Goal: Information Seeking & Learning: Learn about a topic

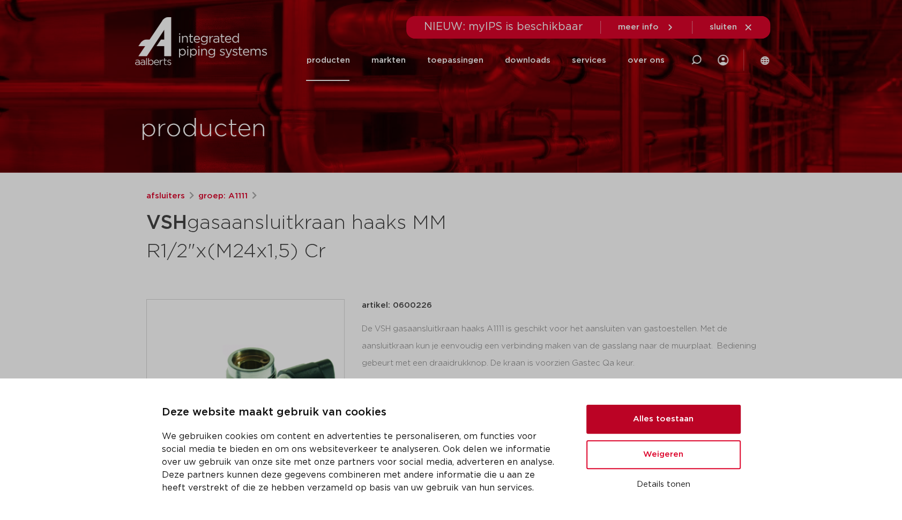
click at [661, 420] on button "Alles toestaan" at bounding box center [663, 419] width 154 height 29
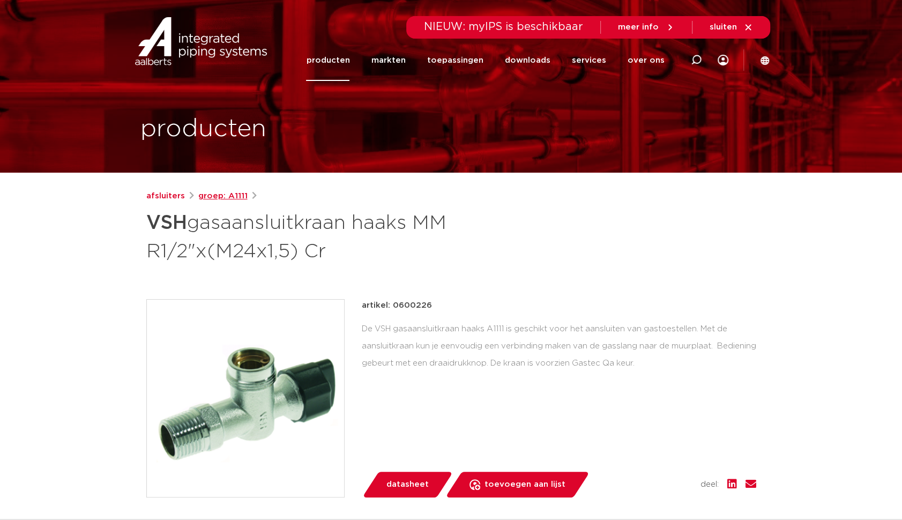
click at [207, 196] on link "groep: A1111" at bounding box center [222, 196] width 49 height 13
click at [163, 198] on link "afsluiters" at bounding box center [165, 196] width 39 height 13
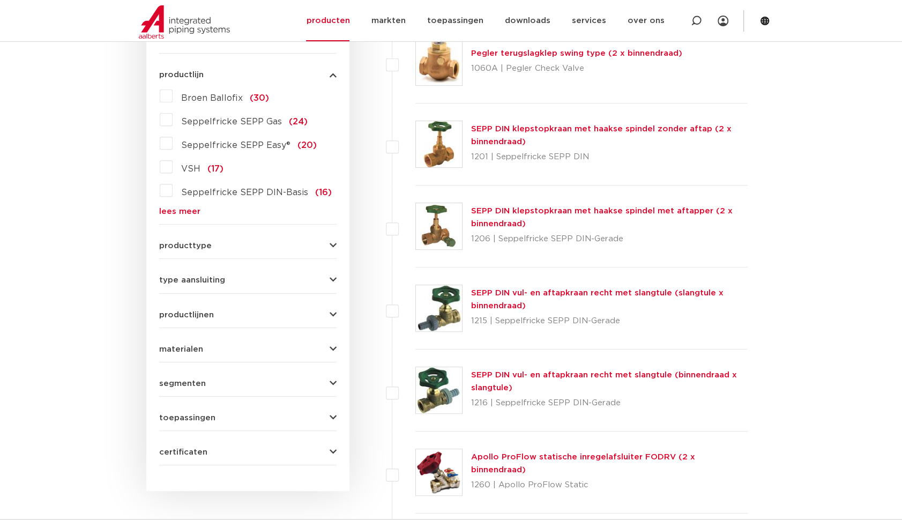
scroll to position [386, 0]
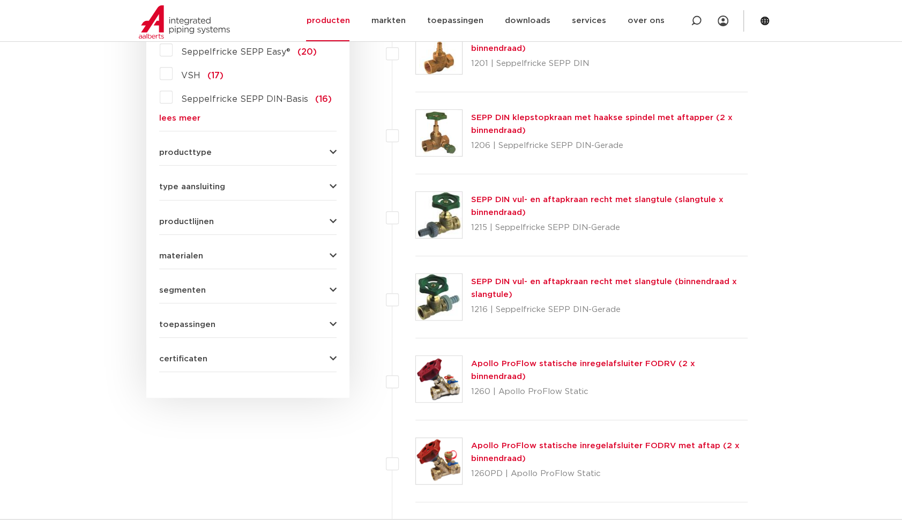
click at [182, 288] on span "segmenten" at bounding box center [182, 290] width 47 height 8
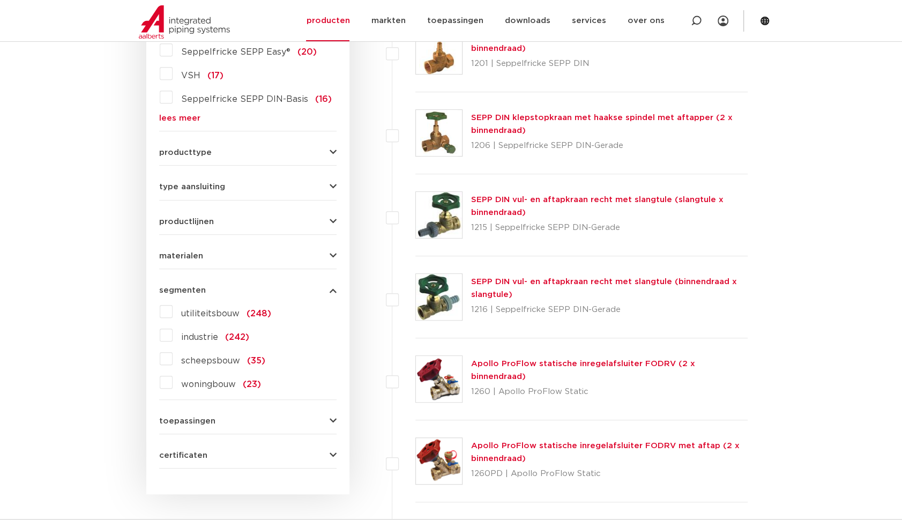
click at [183, 253] on span "materialen" at bounding box center [181, 256] width 44 height 8
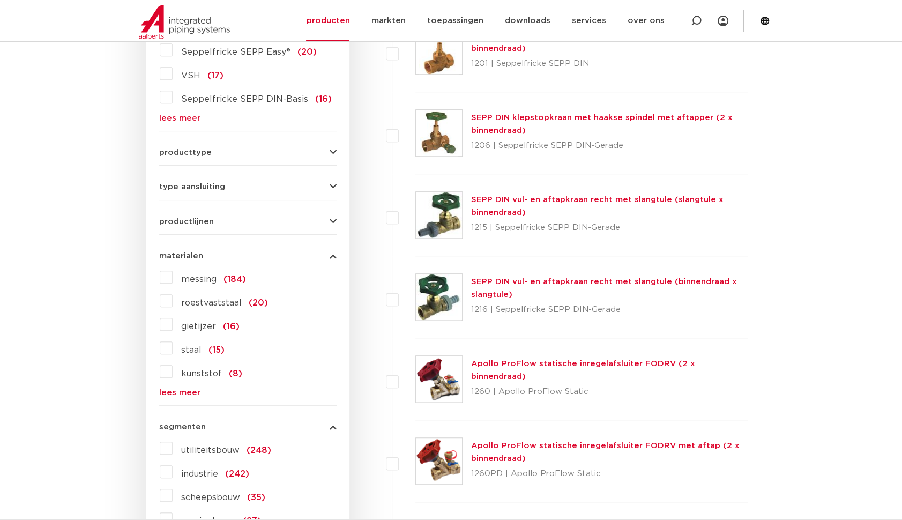
click at [203, 151] on span "producttype" at bounding box center [185, 152] width 53 height 8
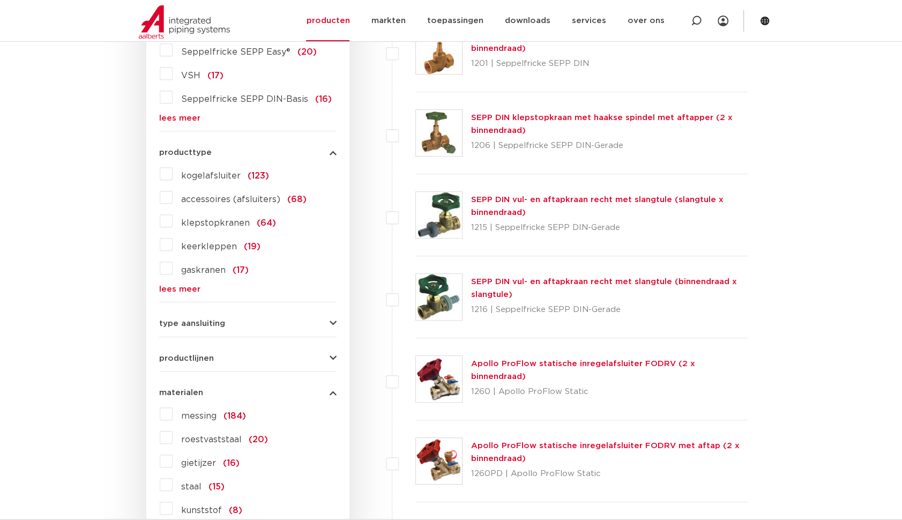
click at [173, 266] on label "gaskranen (17)" at bounding box center [211, 267] width 76 height 17
click at [0, 0] on input "gaskranen (17)" at bounding box center [0, 0] width 0 height 0
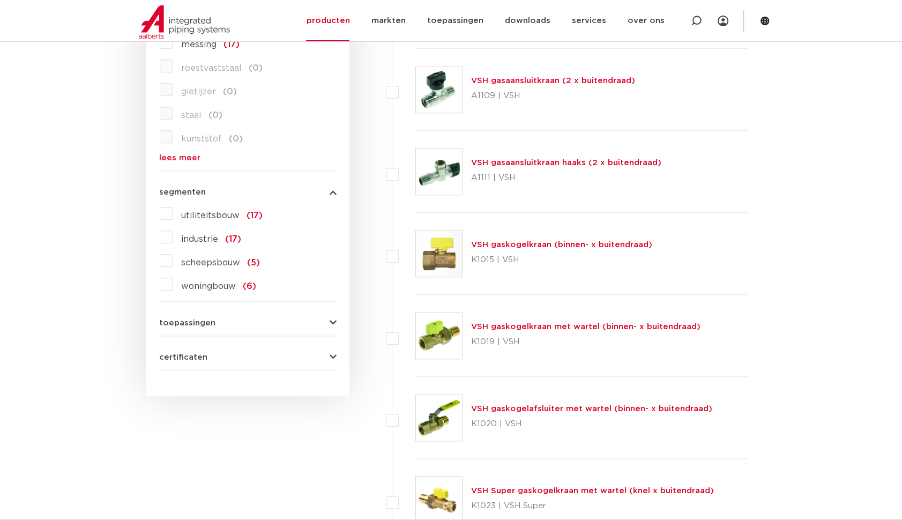
scroll to position [761, 0]
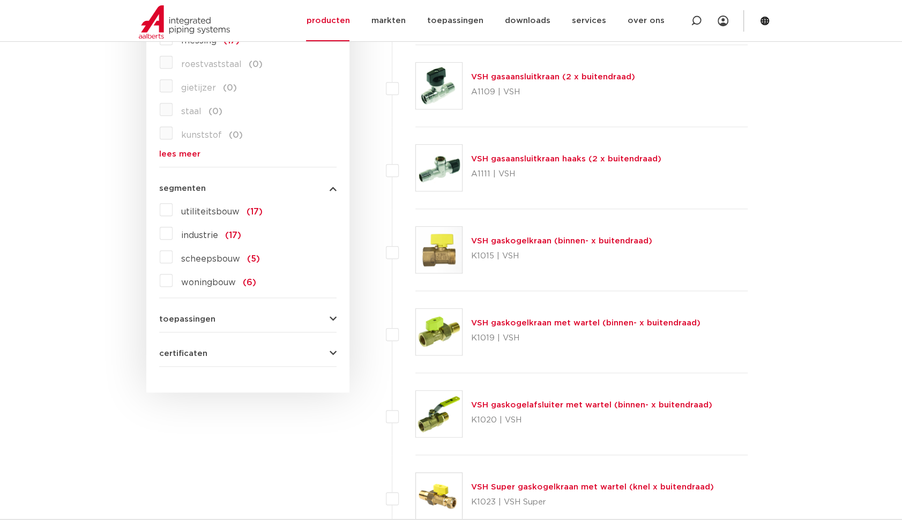
click at [554, 160] on link "VSH gasaansluitkraan haaks (2 x buitendraad)" at bounding box center [566, 159] width 190 height 8
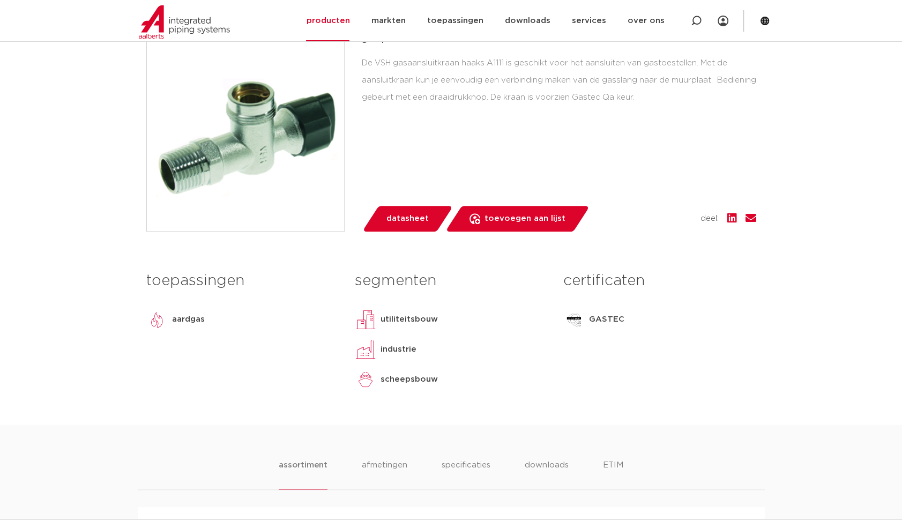
scroll to position [321, 0]
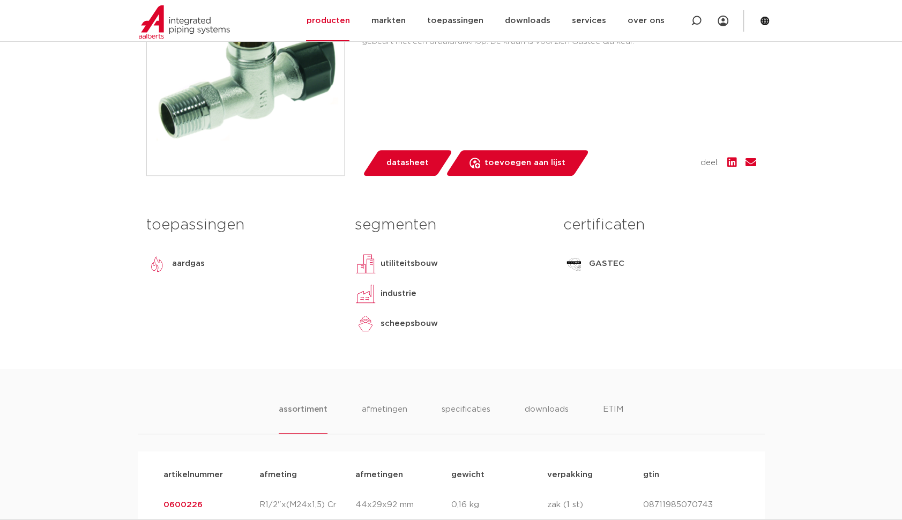
drag, startPoint x: 399, startPoint y: 170, endPoint x: 399, endPoint y: 165, distance: 5.4
click at [399, 170] on span "datasheet" at bounding box center [407, 162] width 42 height 17
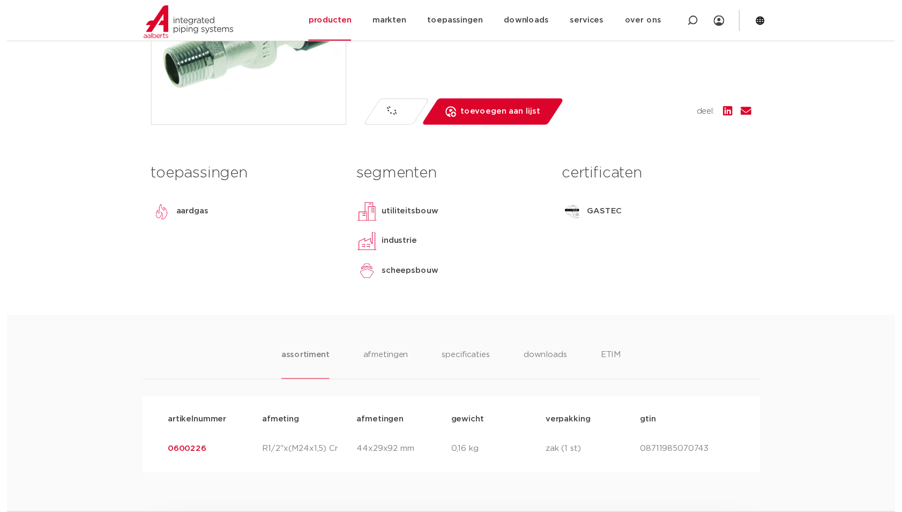
scroll to position [482, 0]
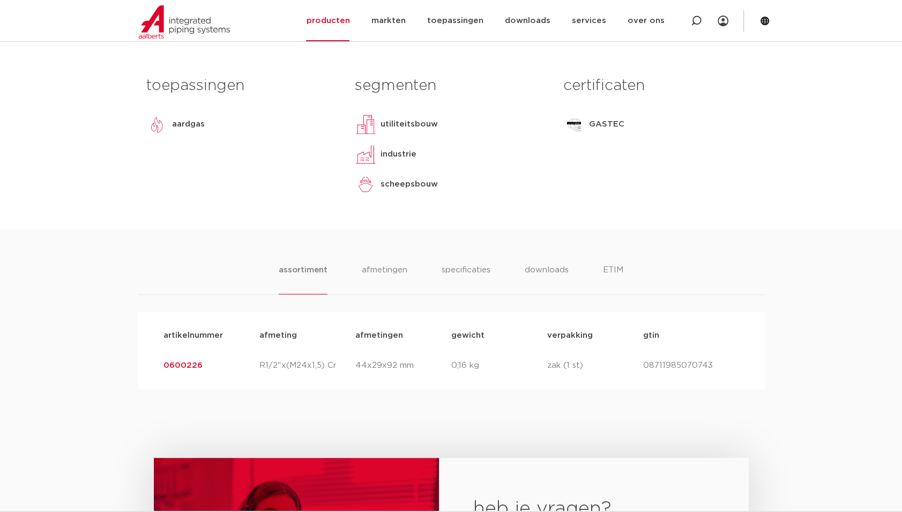
drag, startPoint x: 769, startPoint y: 139, endPoint x: 763, endPoint y: 134, distance: 7.6
click at [769, 139] on body "Zoeken NIEUW: myIPS is beschikbaar meer info sluiten producten markten toepassi…" at bounding box center [451, 276] width 902 height 1517
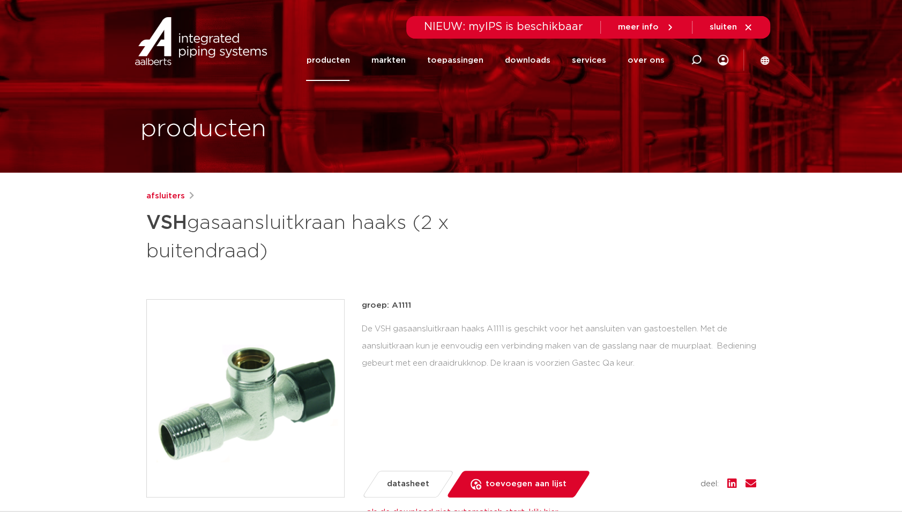
scroll to position [0, 0]
